Goal: Information Seeking & Learning: Learn about a topic

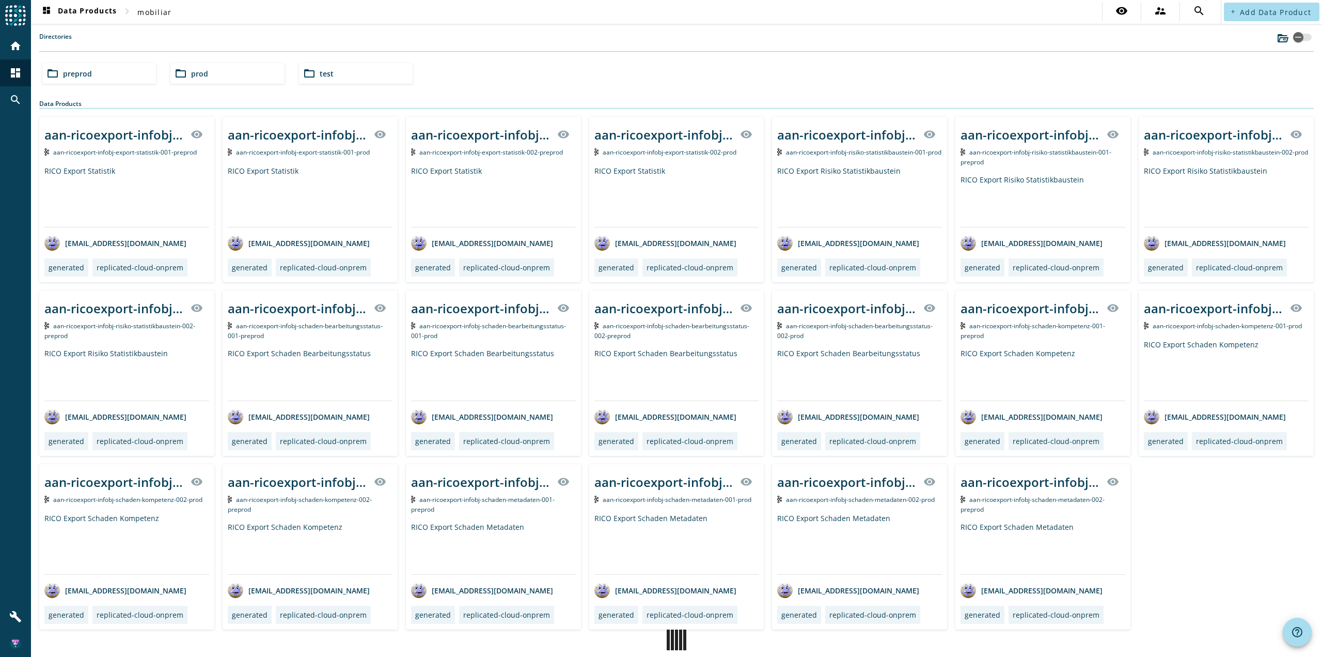
click at [133, 77] on div "folder_open preprod" at bounding box center [99, 73] width 114 height 21
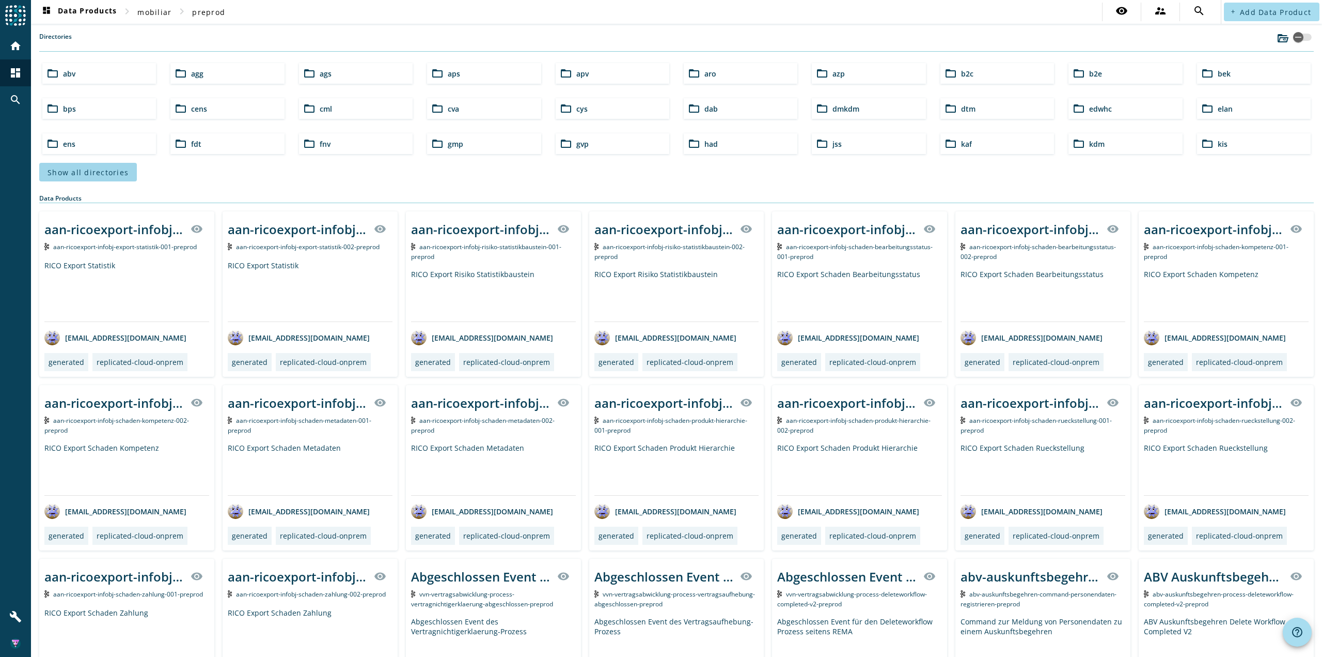
click at [88, 175] on span "Show all directories" at bounding box center [88, 172] width 81 height 10
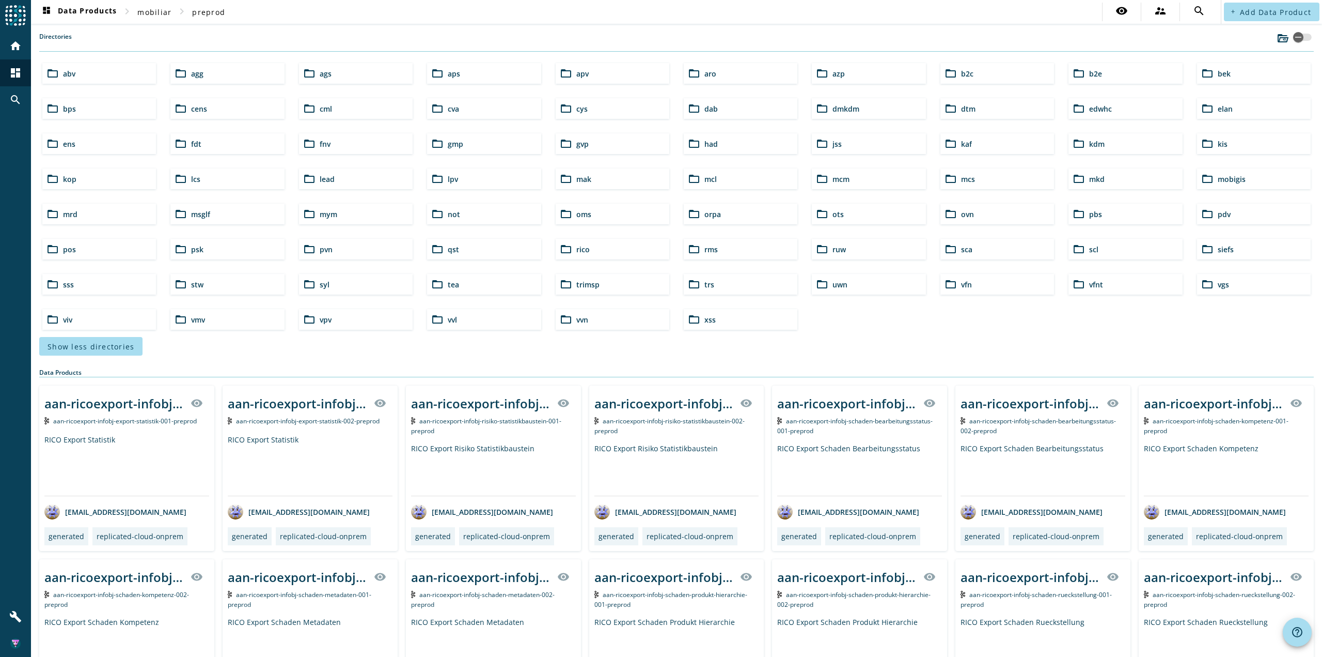
drag, startPoint x: 955, startPoint y: 182, endPoint x: 933, endPoint y: 213, distance: 38.3
click at [955, 181] on div "folder_open mcs" at bounding box center [998, 178] width 114 height 21
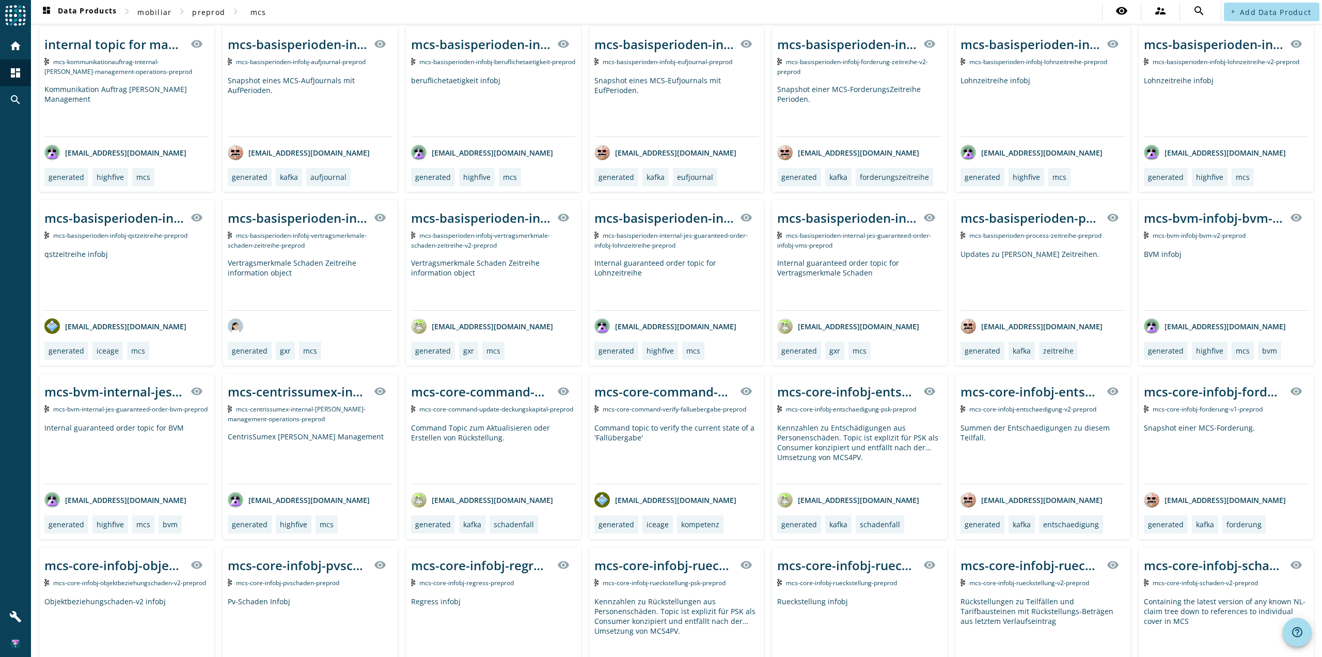
scroll to position [52, 0]
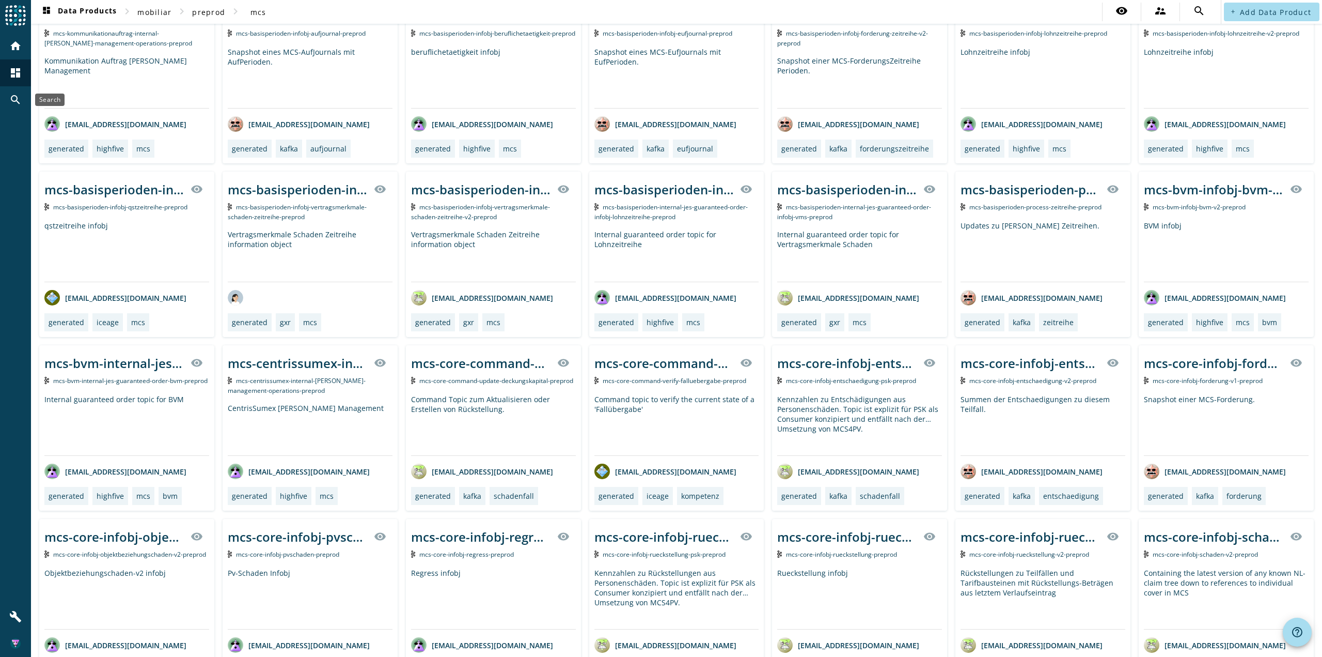
click at [14, 97] on mat-icon "search" at bounding box center [15, 100] width 12 height 12
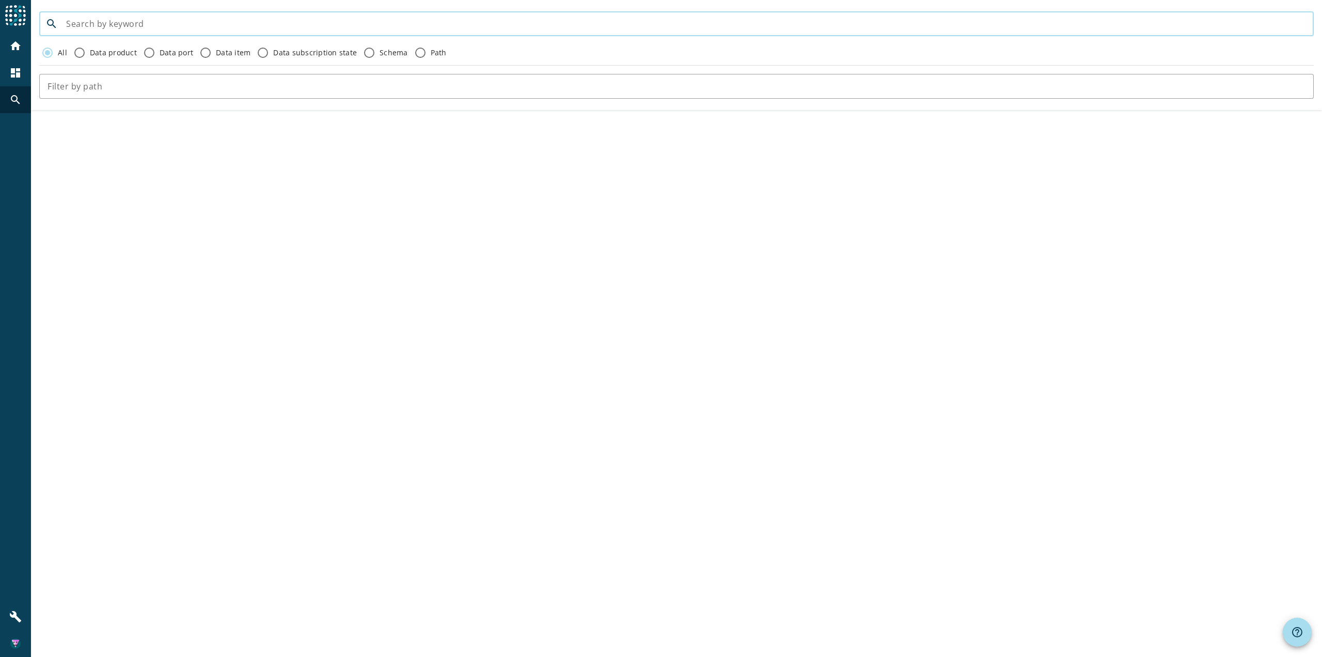
click at [211, 23] on input at bounding box center [686, 24] width 1240 height 12
paste input "mcs-basisperioden-internal-jes-guaranteed-order-infobj-vms-preprod"
click at [313, 26] on input "mcs-basisperioden-internal-jes-guaranteed-order-infobj-vms-preprod" at bounding box center [686, 24] width 1240 height 12
type input "mcs-basisperioden-internal-jes-guaranteed-order-infobj-vms"
click at [158, 28] on input "mcs-basisperioden-internal-jes-guaranteed-order-infobj-vms" at bounding box center [686, 24] width 1240 height 12
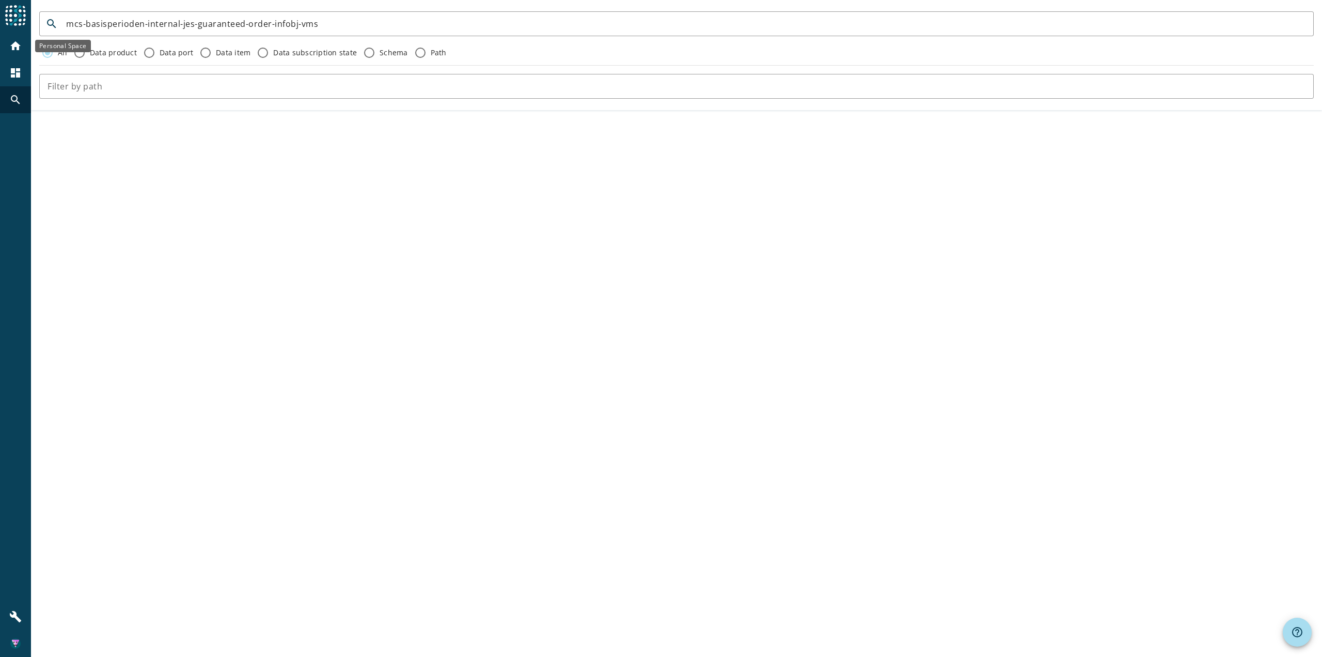
click at [13, 46] on mat-icon "home" at bounding box center [15, 46] width 12 height 12
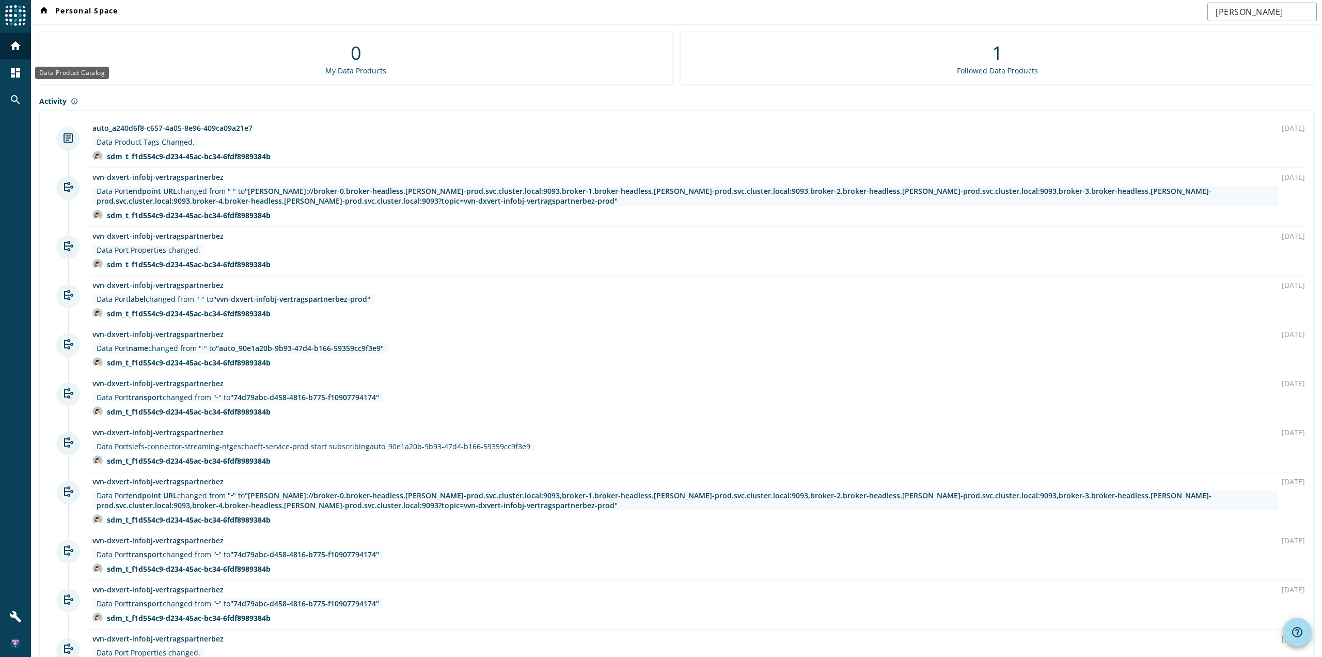
click at [11, 73] on mat-icon "dashboard" at bounding box center [15, 73] width 12 height 12
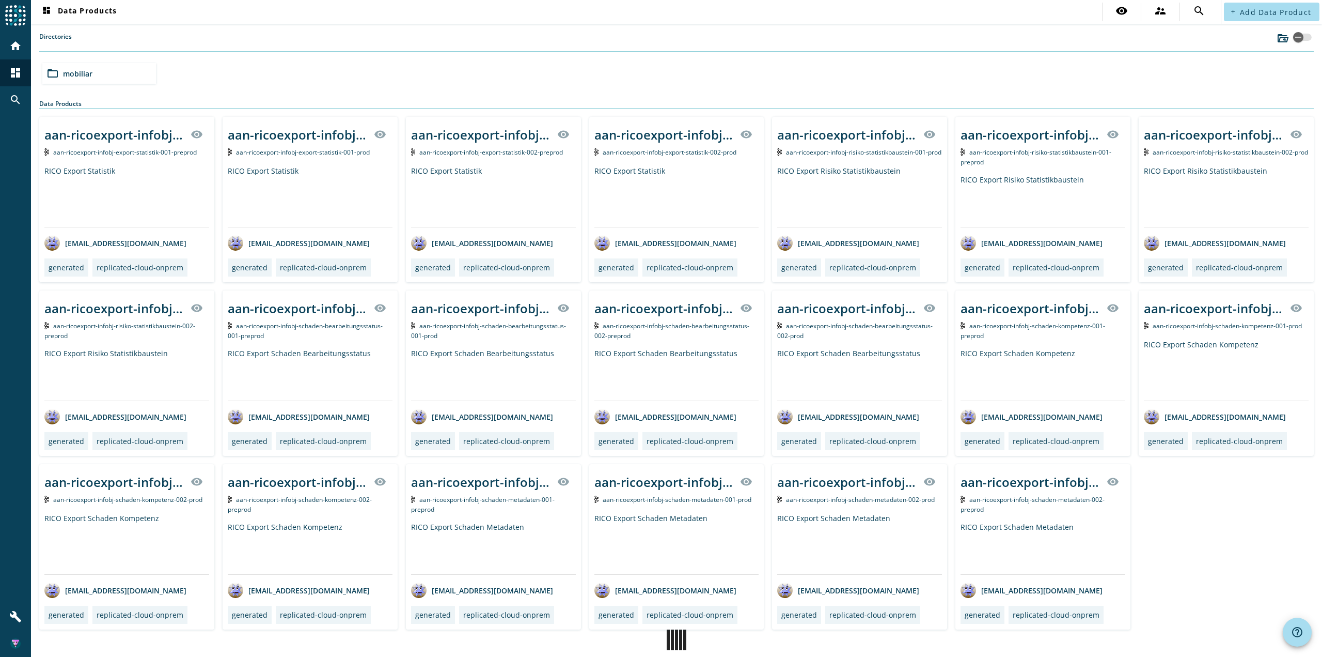
click at [94, 67] on div "folder_open mobiliar" at bounding box center [99, 73] width 114 height 21
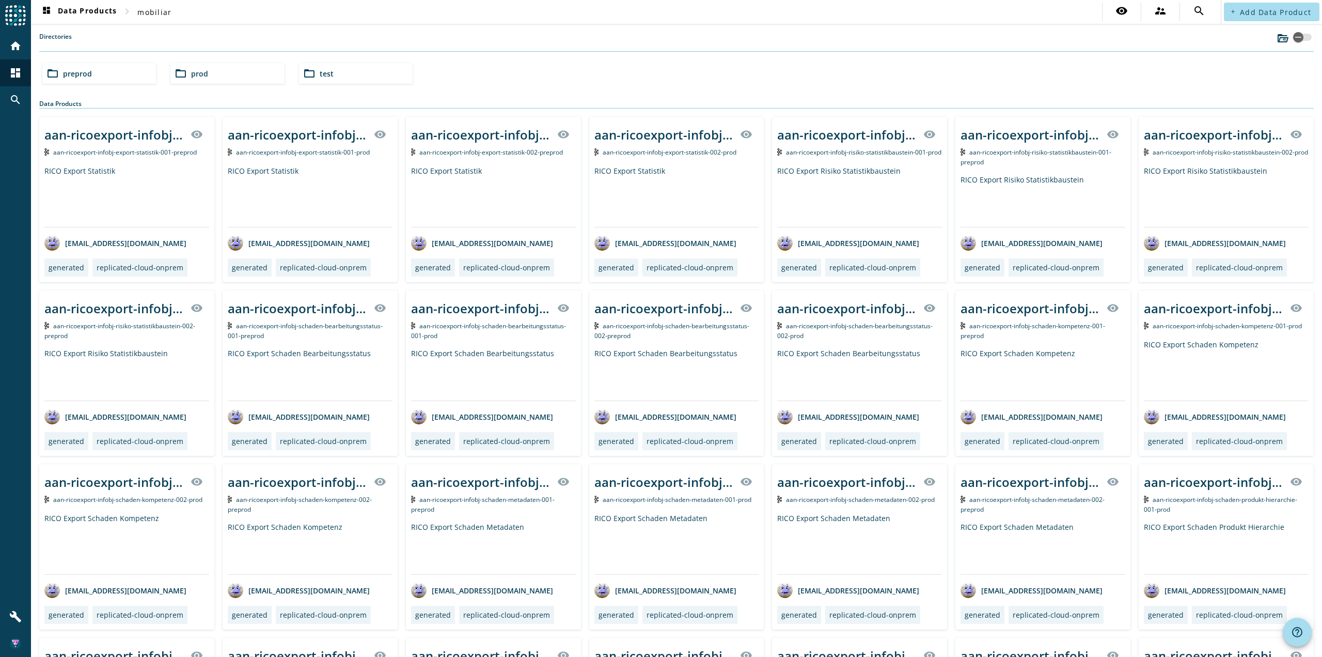
click at [96, 74] on div "folder_open preprod" at bounding box center [99, 73] width 114 height 21
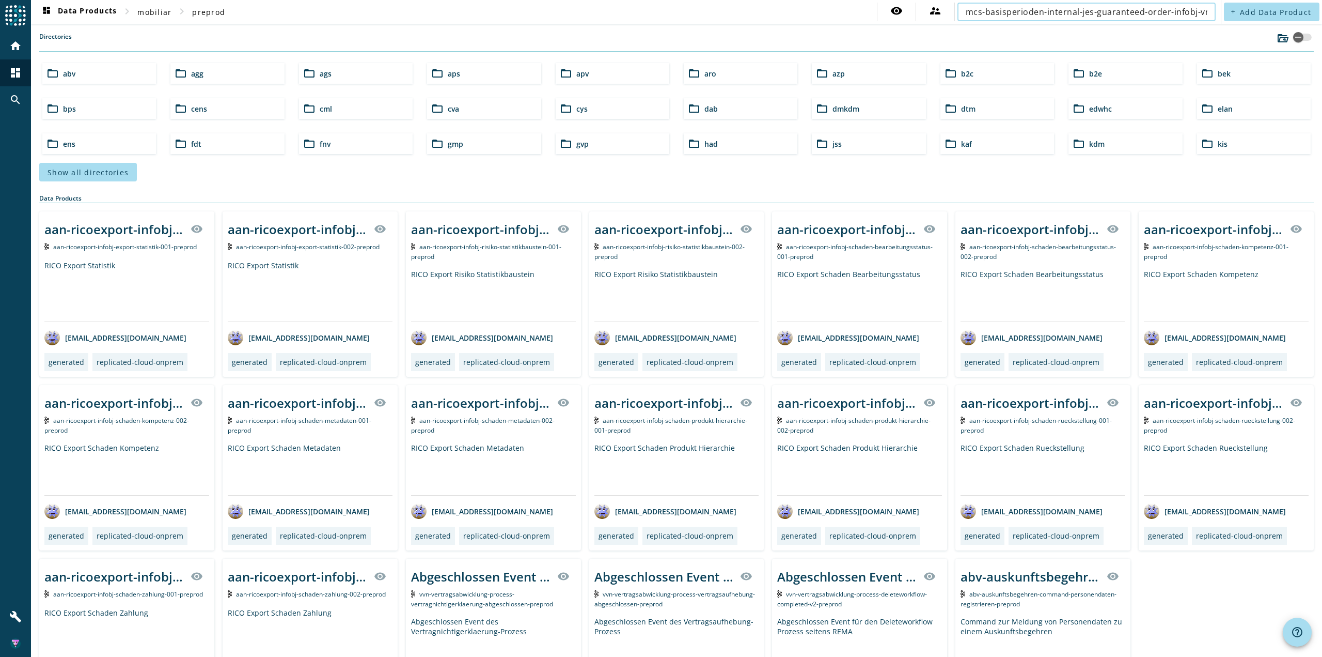
scroll to position [0, 51]
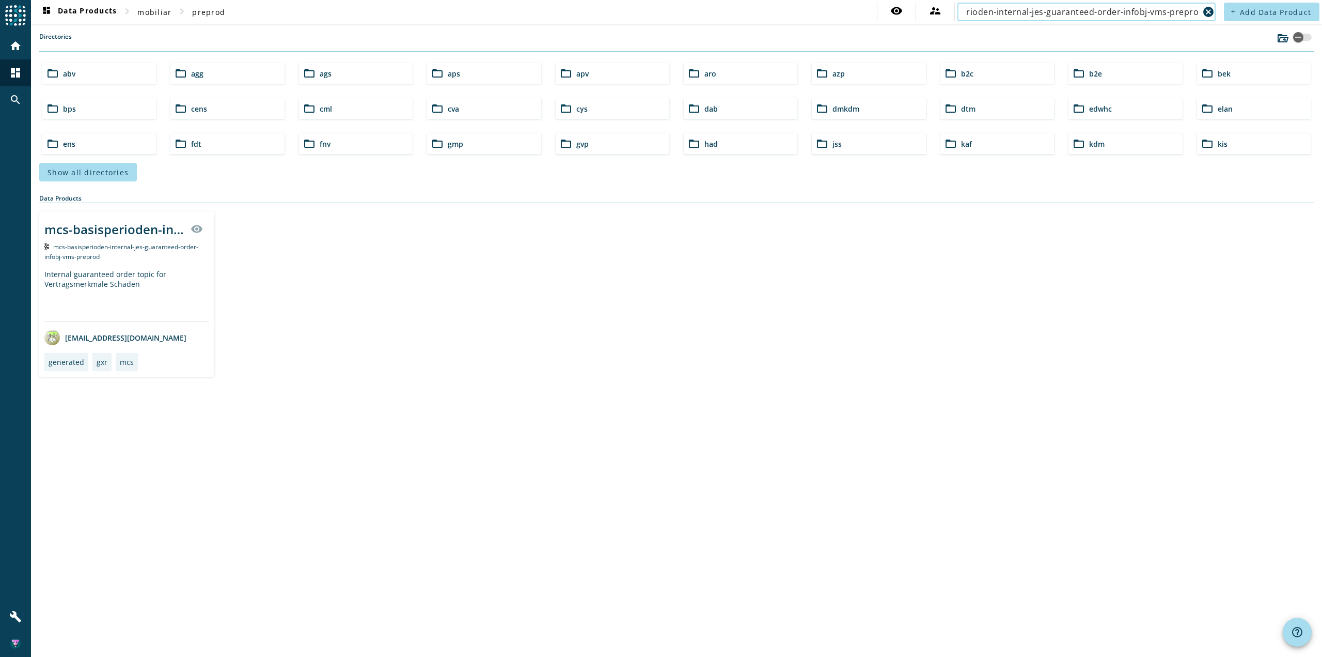
type input "mcs-basisperioden-internal-jes-guaranteed-order-infobj-vms-preprod"
click at [138, 278] on div "Internal guaranteed order topic for Vertragsmerkmale Schaden" at bounding box center [126, 295] width 165 height 52
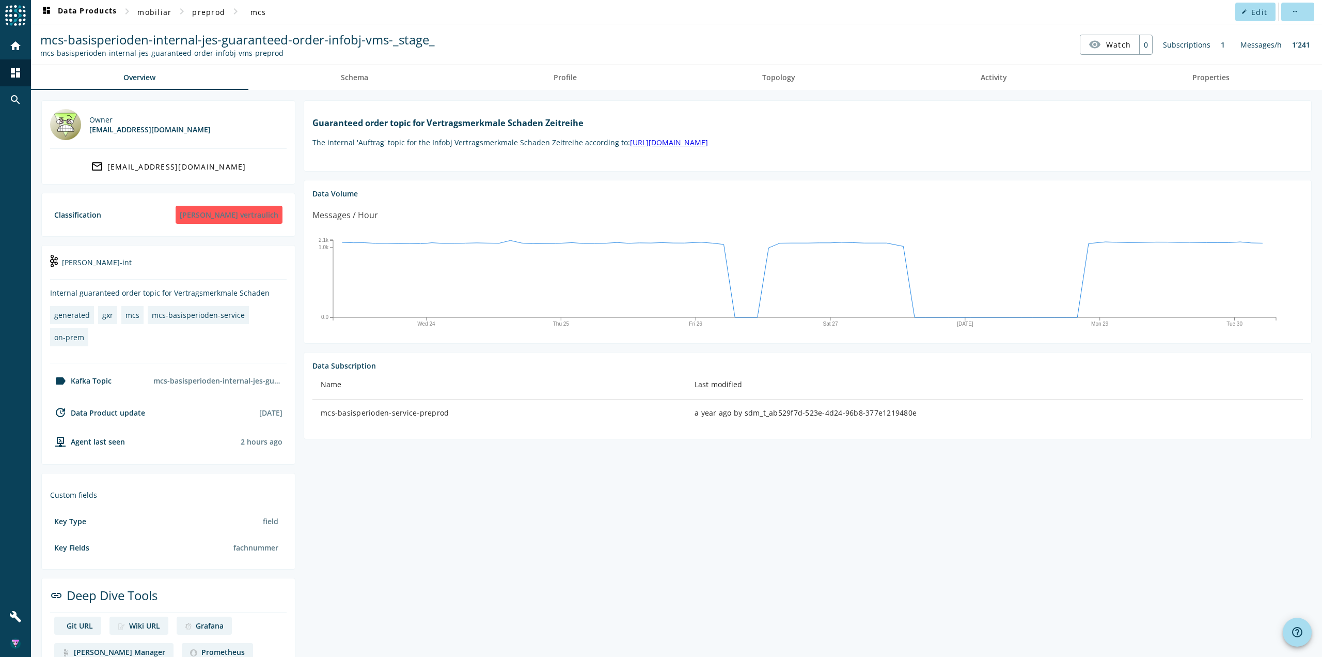
click at [111, 414] on div "update Data Product update" at bounding box center [97, 412] width 95 height 12
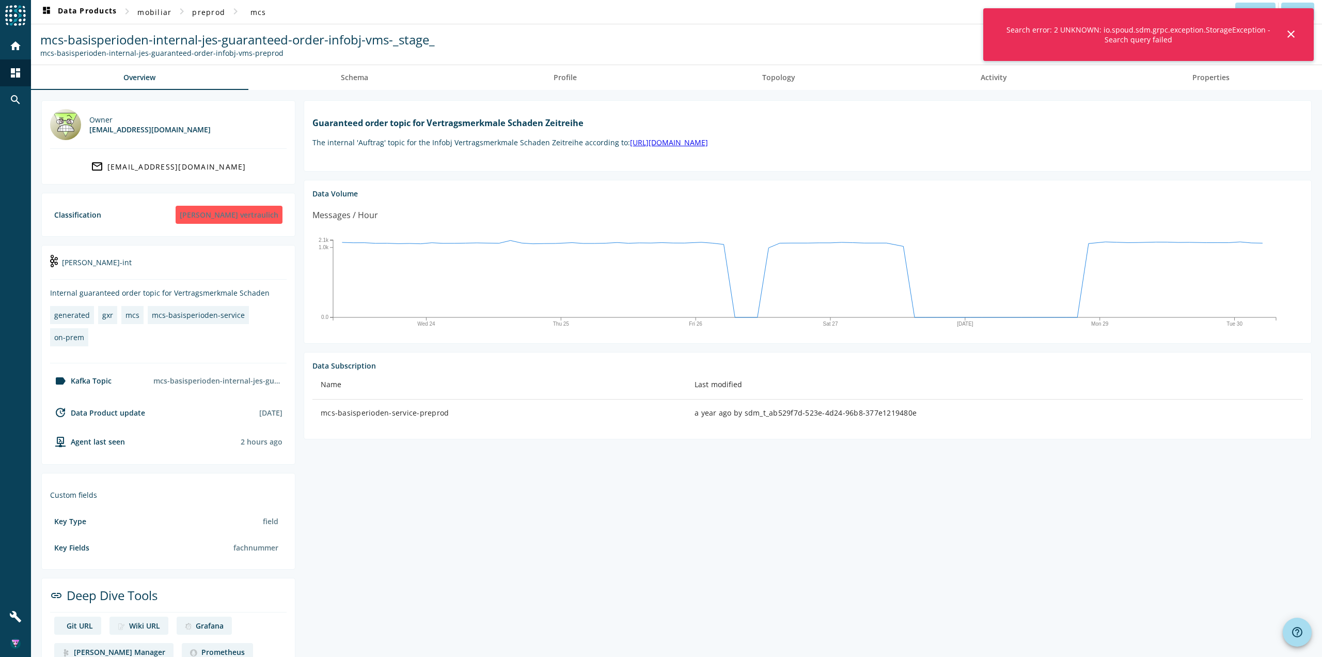
click at [1294, 33] on mat-icon "close" at bounding box center [1291, 34] width 12 height 12
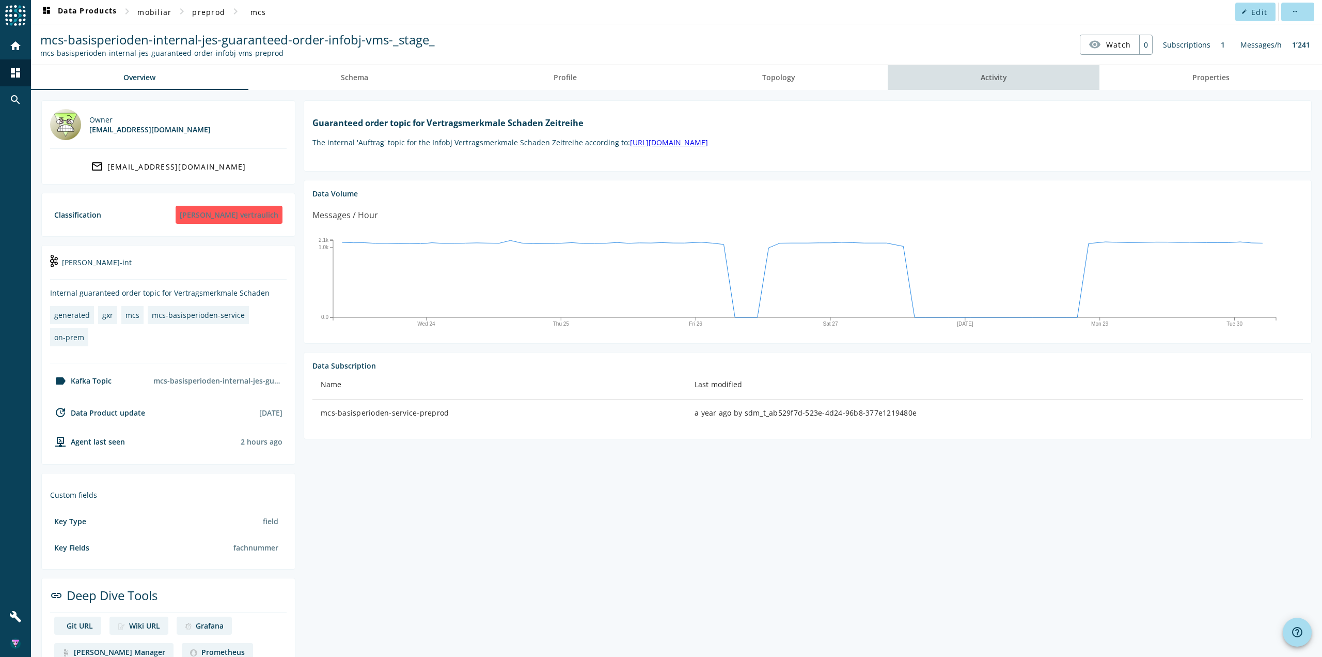
click at [994, 80] on span "Activity" at bounding box center [994, 77] width 26 height 7
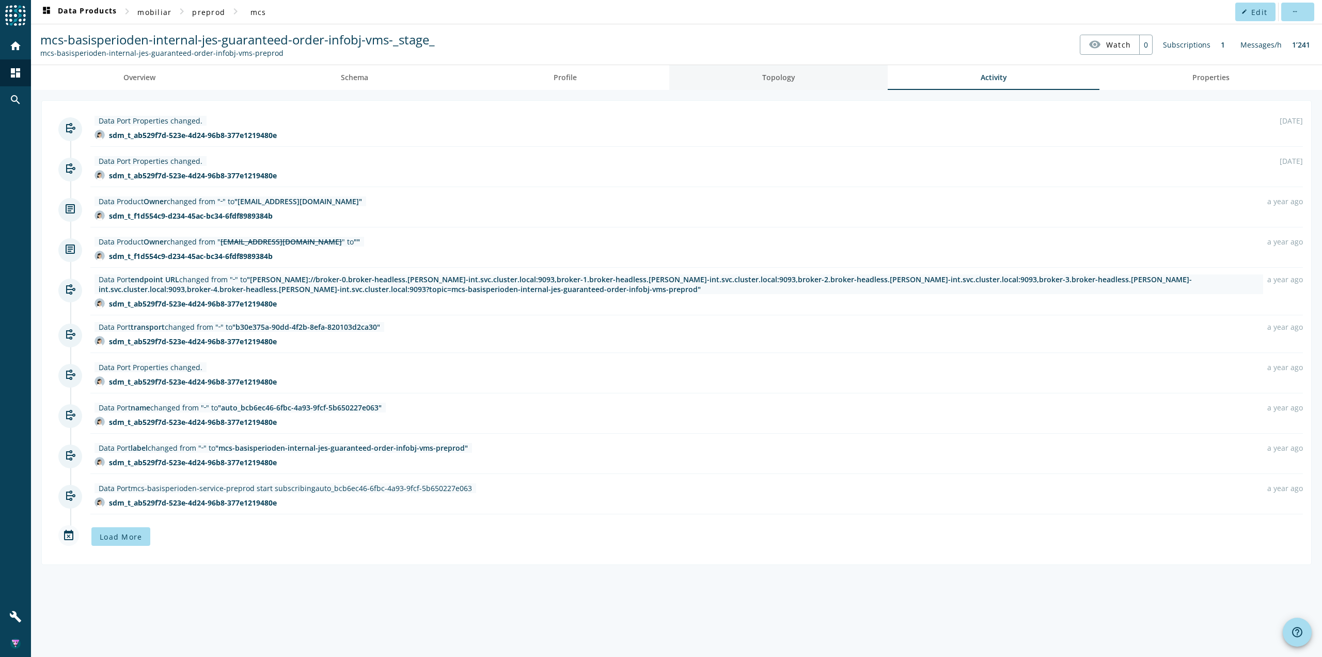
click at [797, 81] on link "Topology" at bounding box center [778, 77] width 219 height 25
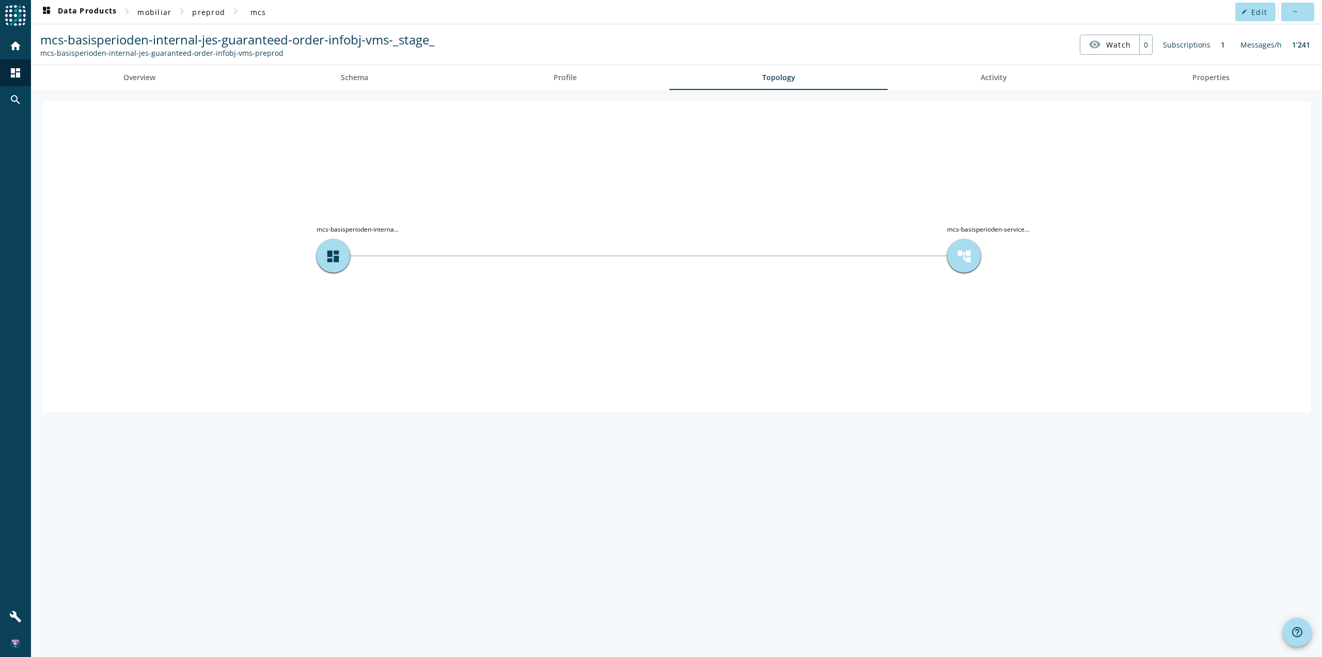
click at [972, 257] on div "account_tree" at bounding box center [964, 256] width 34 height 34
click at [974, 244] on div "account_tree" at bounding box center [964, 256] width 34 height 34
click at [964, 256] on span "account_tree" at bounding box center [964, 255] width 15 height 15
click at [174, 74] on link "Overview" at bounding box center [139, 77] width 217 height 25
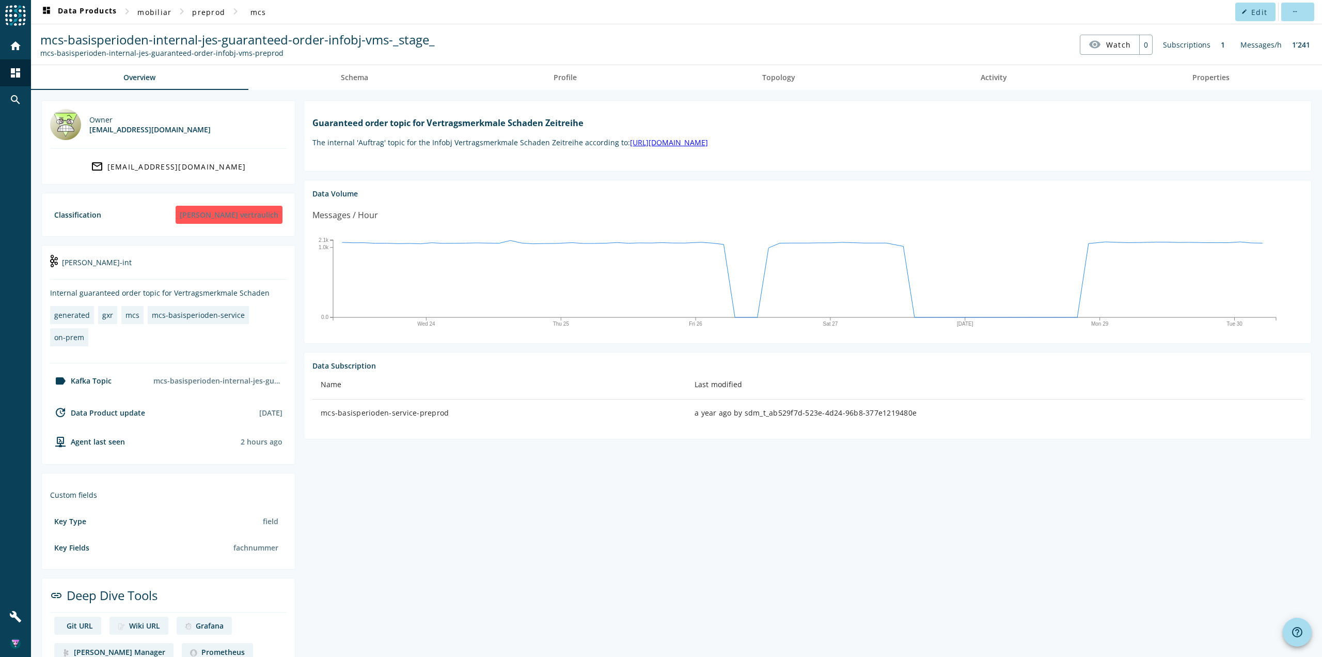
scroll to position [22, 0]
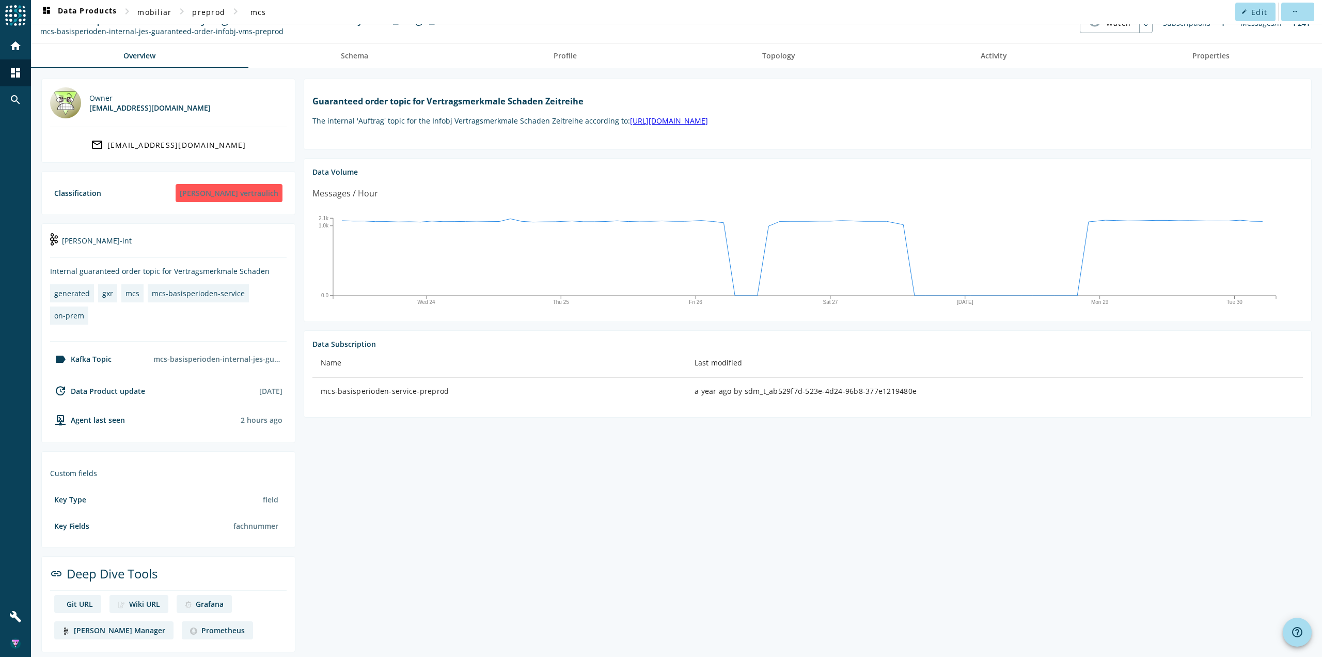
click at [110, 625] on div "[PERSON_NAME] Manager" at bounding box center [119, 630] width 91 height 10
click at [150, 599] on div "Wiki URL" at bounding box center [144, 604] width 31 height 10
click at [197, 600] on div "Grafana" at bounding box center [210, 604] width 28 height 10
click at [201, 625] on div "Prometheus" at bounding box center [222, 630] width 43 height 10
